Goal: Use online tool/utility: Use online tool/utility

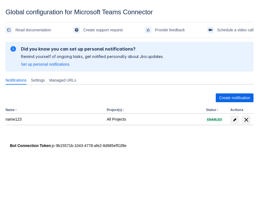
scroll to position [8, 0]
